Goal: Task Accomplishment & Management: Manage account settings

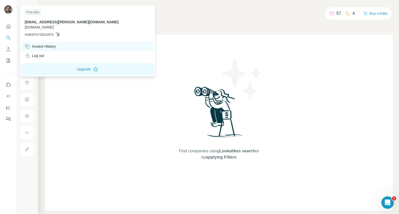
click at [42, 44] on div "Invoice History" at bounding box center [40, 46] width 31 height 5
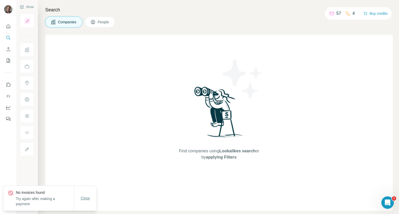
click at [85, 199] on span "Close" at bounding box center [85, 198] width 9 height 5
click at [379, 13] on button "Buy credits" at bounding box center [375, 13] width 24 height 7
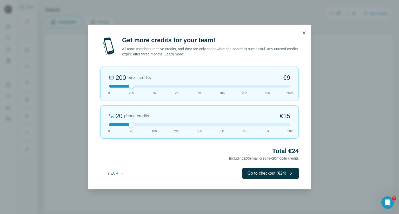
drag, startPoint x: 306, startPoint y: 33, endPoint x: 302, endPoint y: 33, distance: 3.9
click at [306, 33] on button "button" at bounding box center [304, 33] width 10 height 10
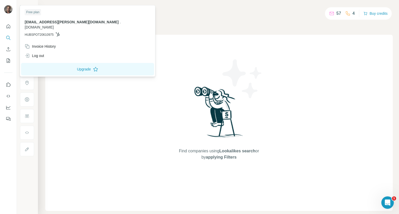
drag, startPoint x: 25, startPoint y: 21, endPoint x: 97, endPoint y: 26, distance: 72.1
click at [109, 23] on div "Free plan [EMAIL_ADDRESS][PERSON_NAME][DOMAIN_NAME] . [DOMAIN_NAME] HUBSPOT2061…" at bounding box center [87, 23] width 133 height 35
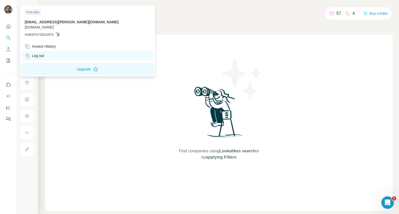
click at [39, 53] on div "Log out" at bounding box center [34, 55] width 19 height 5
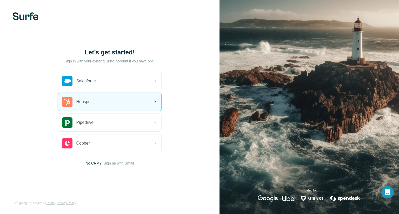
click at [97, 101] on div "Hubspot" at bounding box center [109, 102] width 103 height 18
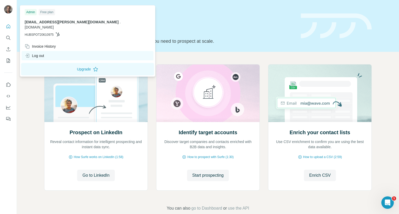
click at [31, 53] on div "Log out" at bounding box center [34, 55] width 19 height 5
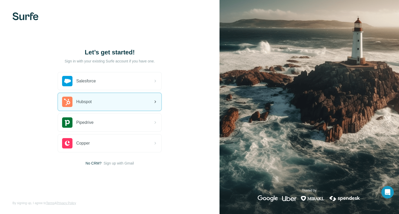
click at [102, 105] on div "Hubspot" at bounding box center [109, 102] width 103 height 18
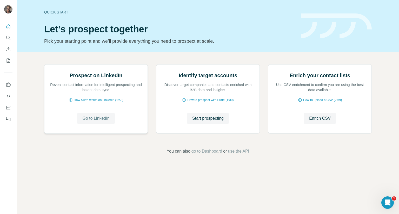
click at [83, 122] on span "Go to LinkedIn" at bounding box center [95, 119] width 27 height 6
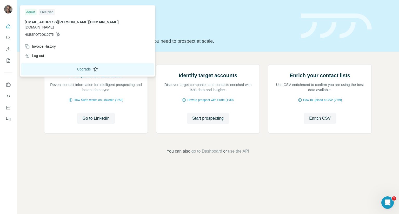
click at [68, 63] on button "Upgrade" at bounding box center [87, 69] width 133 height 12
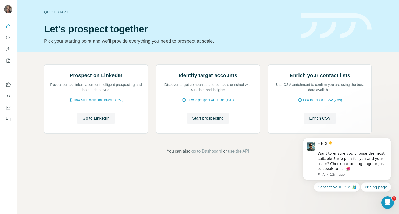
scroll to position [0, 0]
